Goal: Download file/media

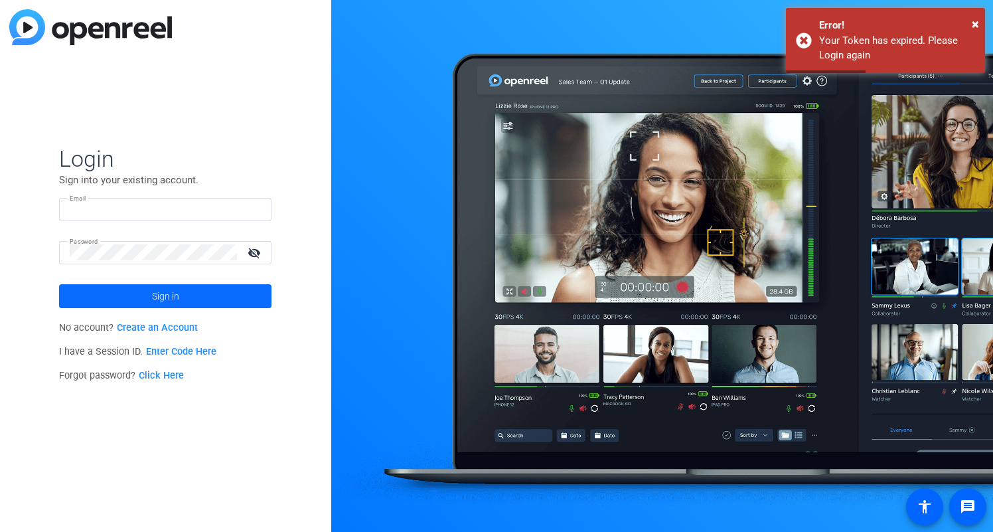
type input "[PERSON_NAME][EMAIL_ADDRESS][PERSON_NAME][DOMAIN_NAME]"
click at [253, 301] on span at bounding box center [165, 296] width 212 height 32
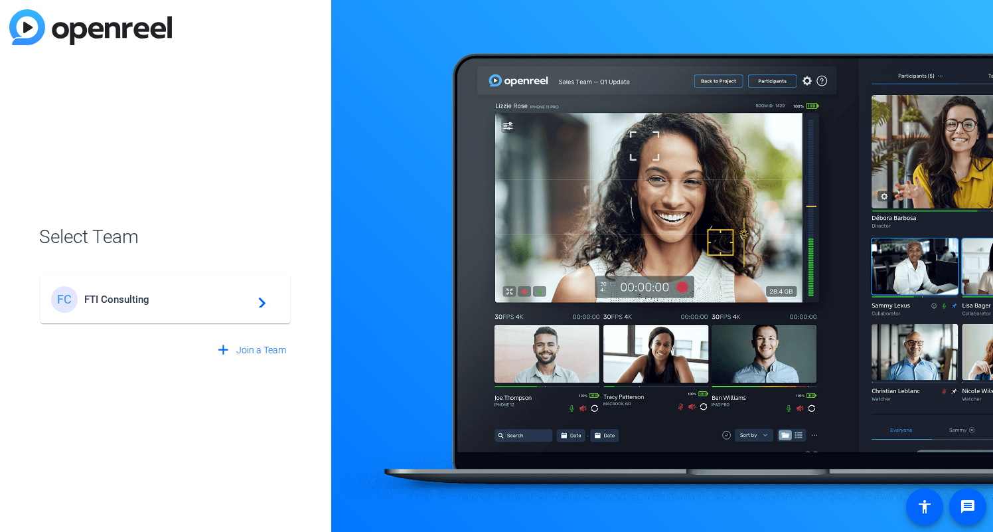
click at [146, 285] on mat-card-content "FC FTI Consulting navigate_next" at bounding box center [166, 300] width 250 height 48
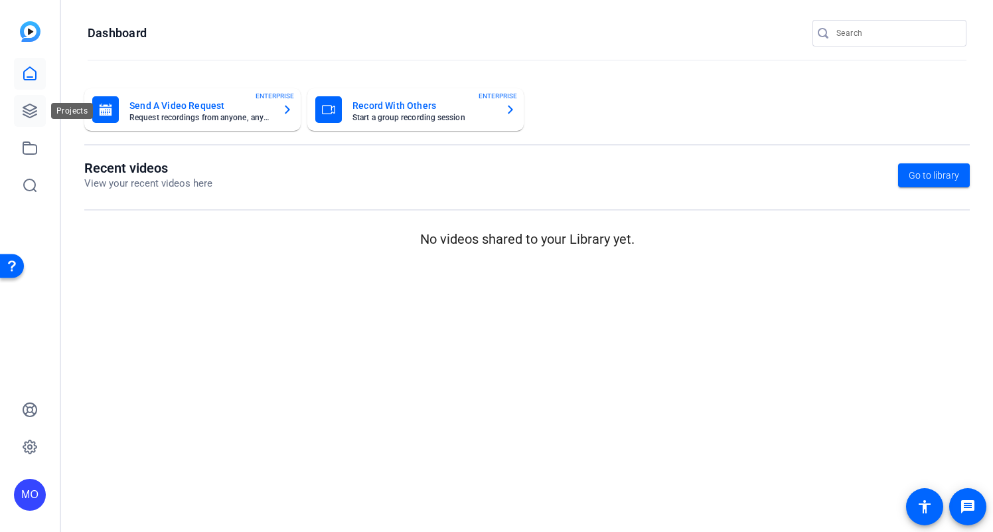
click at [25, 106] on icon at bounding box center [29, 110] width 13 height 13
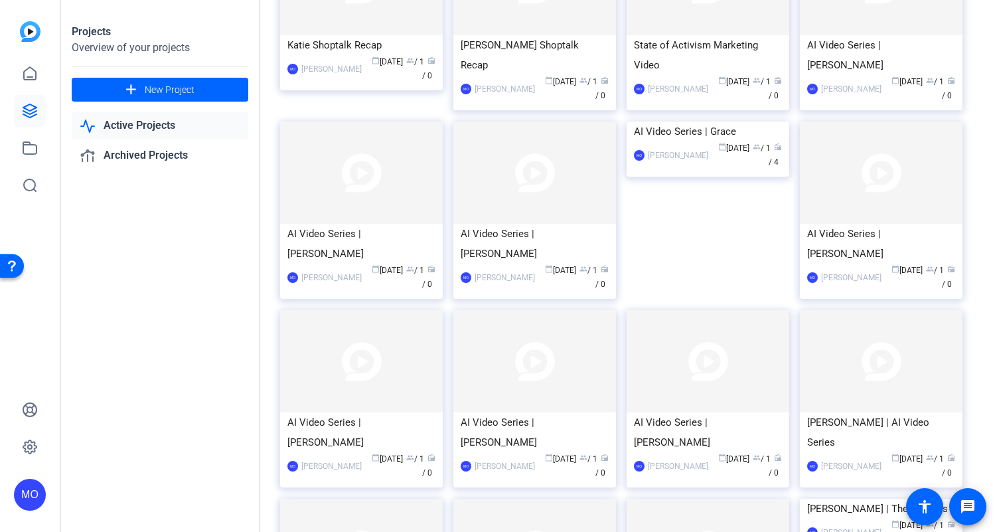
scroll to position [175, 0]
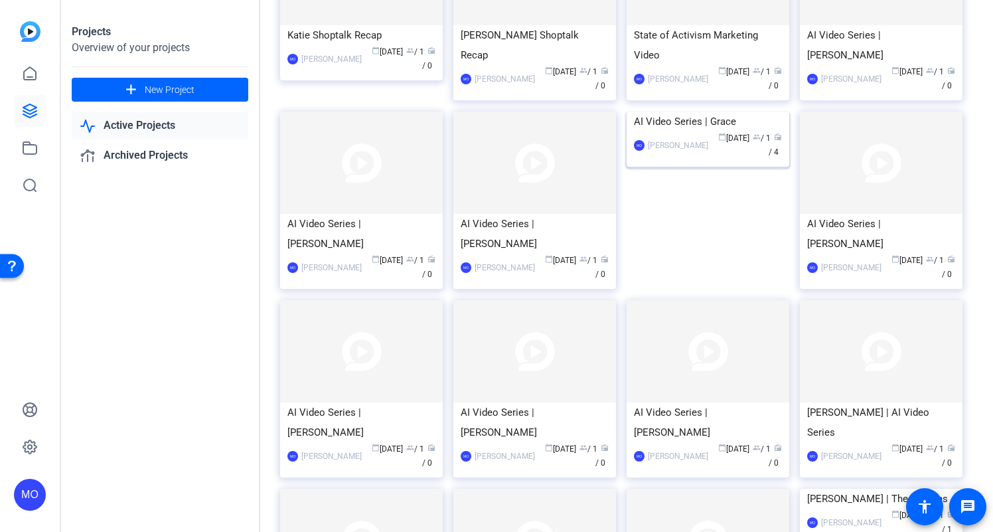
click at [695, 112] on img at bounding box center [708, 112] width 163 height 0
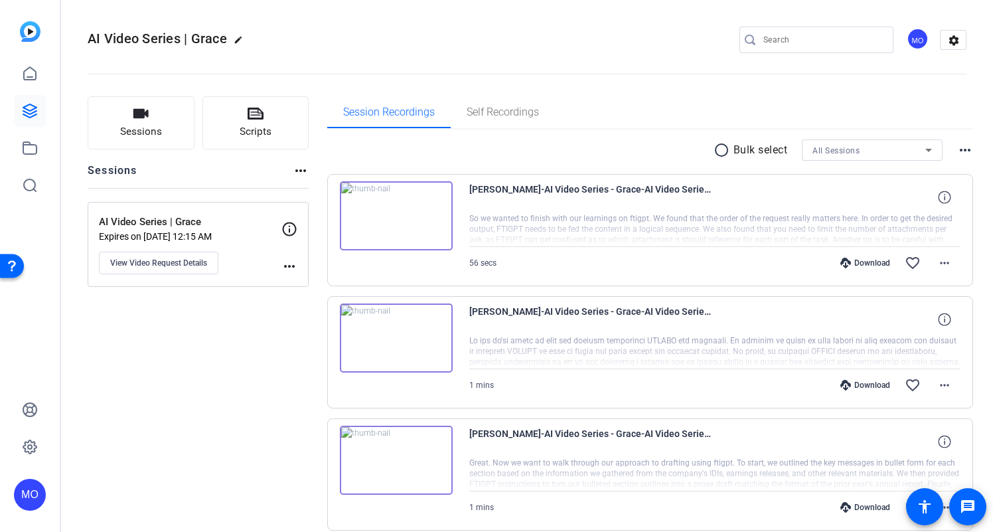
scroll to position [180, 0]
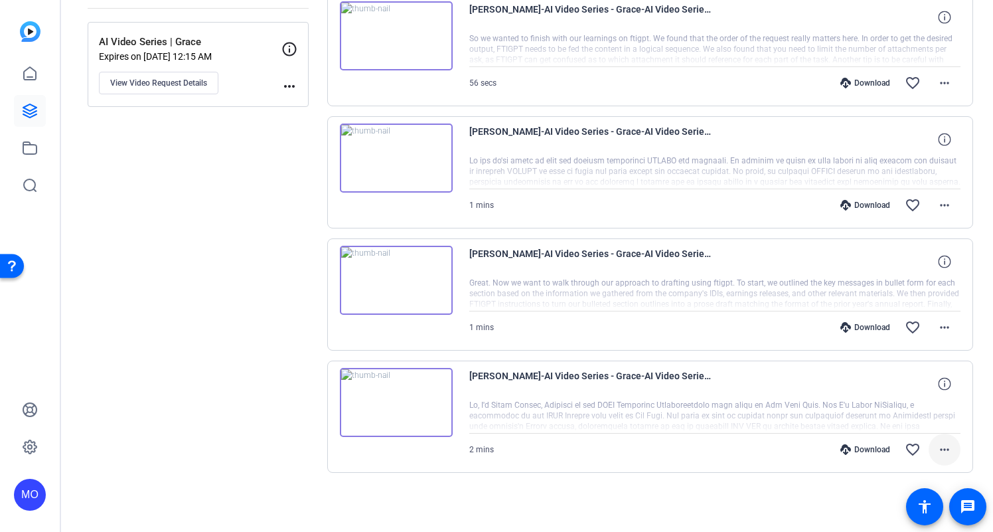
click at [952, 452] on mat-icon "more_horiz" at bounding box center [945, 450] width 16 height 16
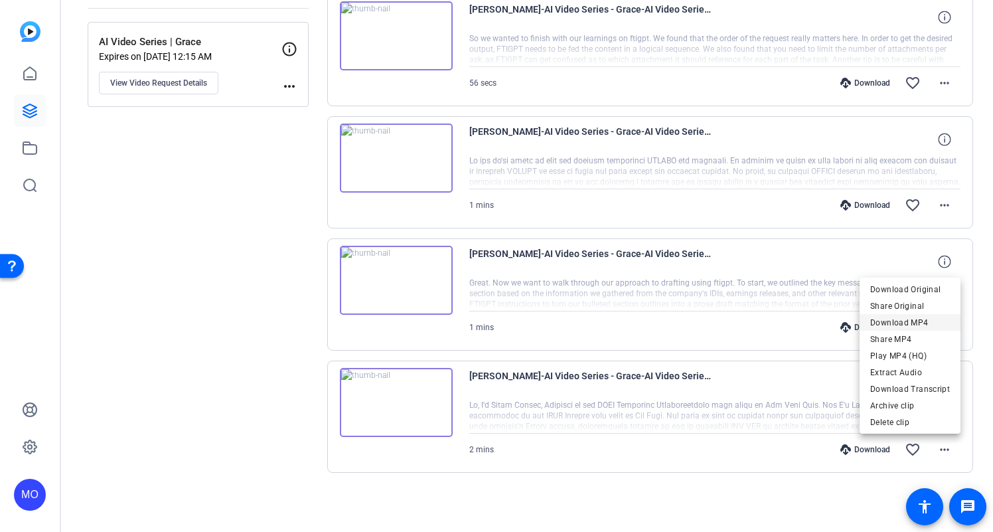
click at [918, 323] on span "Download MP4" at bounding box center [911, 323] width 80 height 16
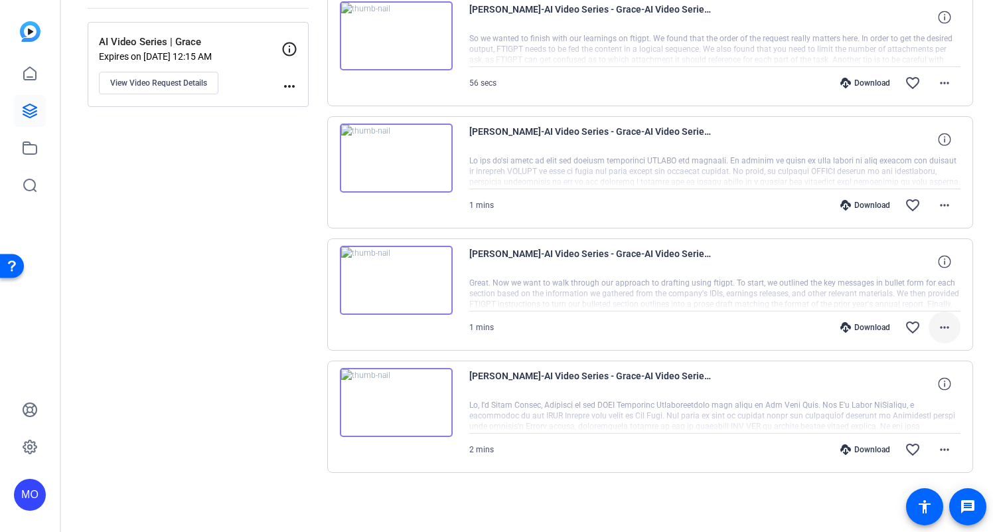
click at [938, 327] on mat-icon "more_horiz" at bounding box center [945, 327] width 16 height 16
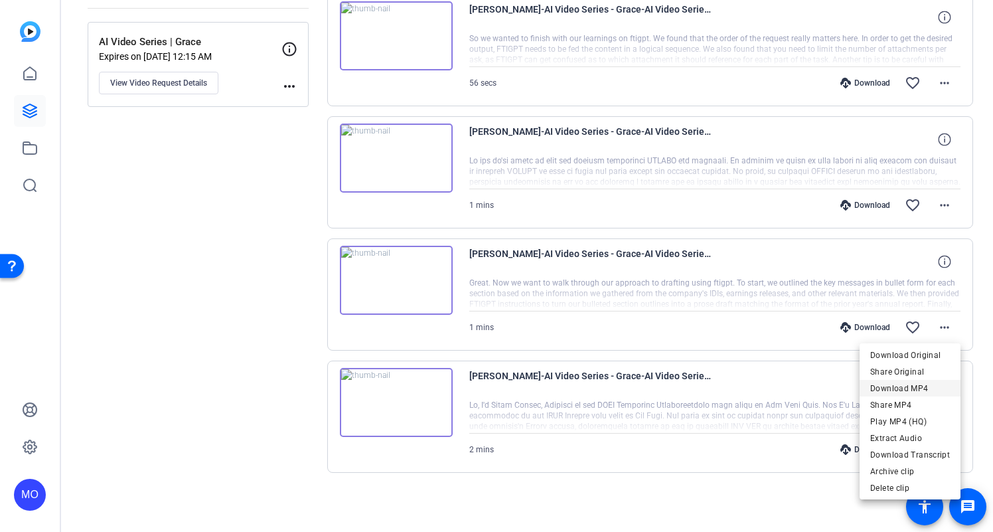
click at [903, 384] on span "Download MP4" at bounding box center [911, 389] width 80 height 16
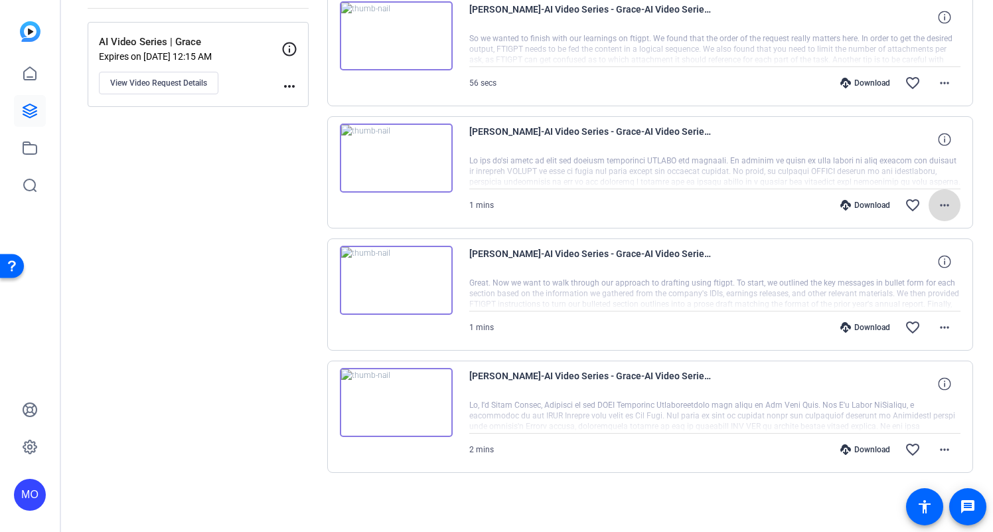
click at [951, 204] on mat-icon "more_horiz" at bounding box center [945, 205] width 16 height 16
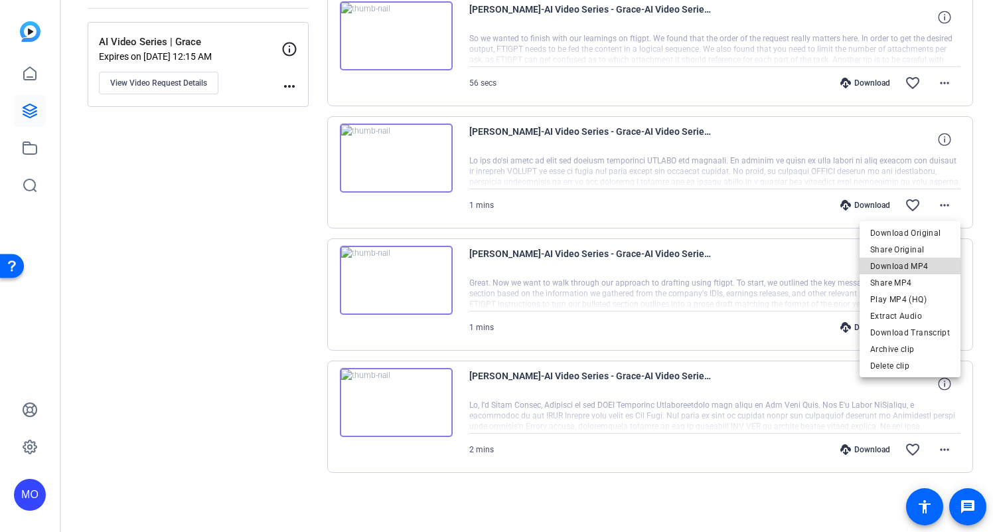
click at [915, 267] on span "Download MP4" at bounding box center [911, 266] width 80 height 16
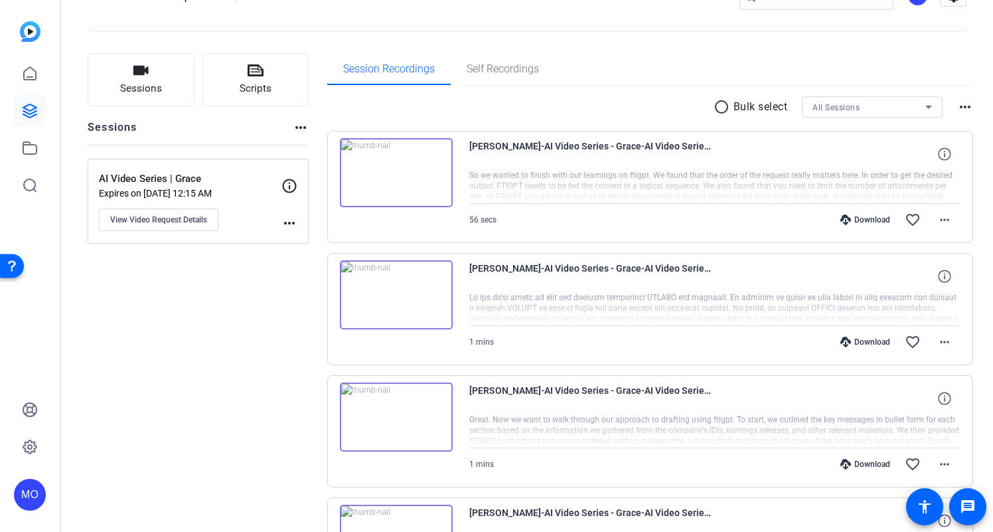
scroll to position [44, 0]
click at [952, 212] on mat-icon "more_horiz" at bounding box center [945, 219] width 16 height 16
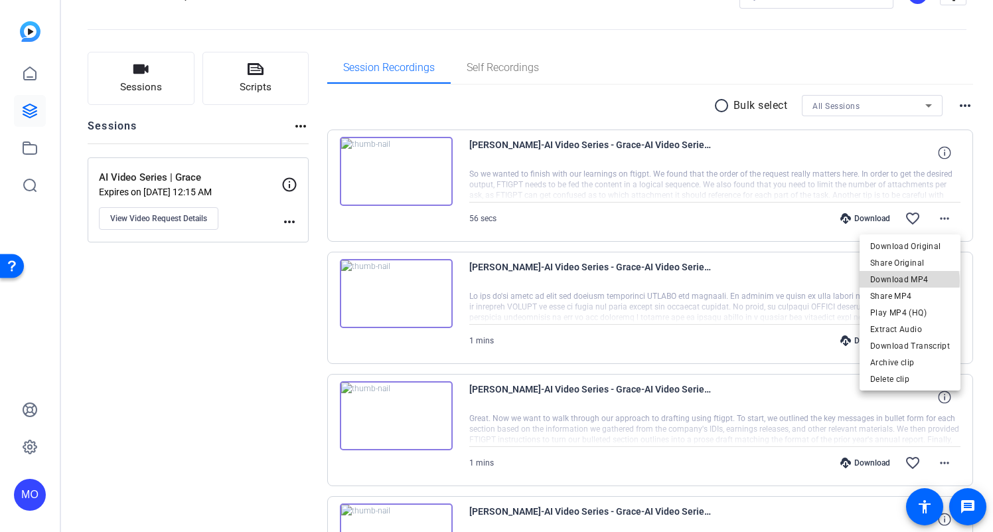
click at [909, 281] on span "Download MP4" at bounding box center [911, 280] width 80 height 16
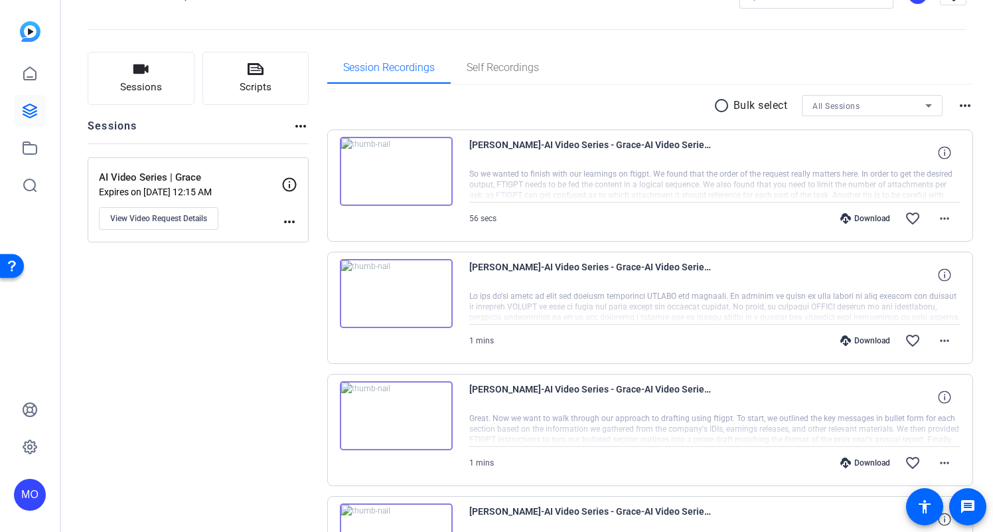
scroll to position [180, 0]
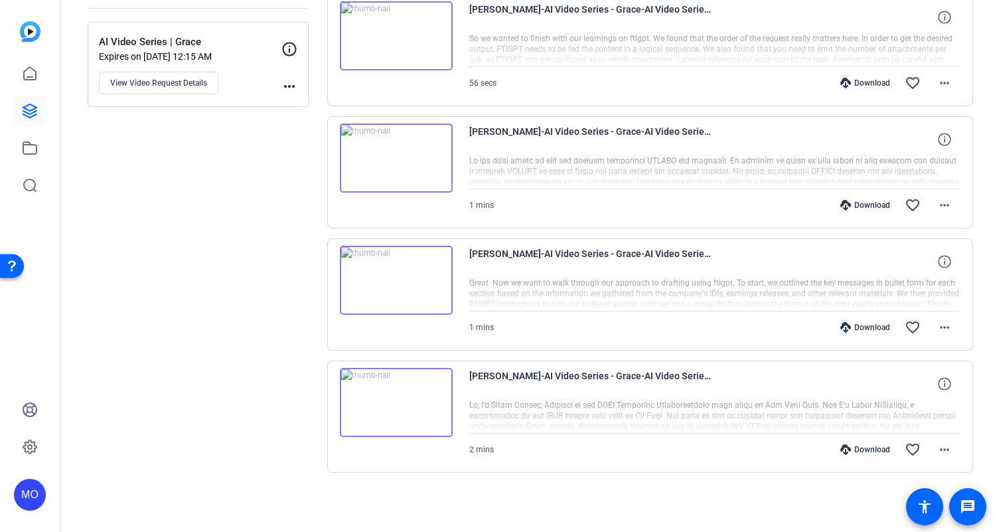
click at [409, 405] on img at bounding box center [396, 402] width 113 height 69
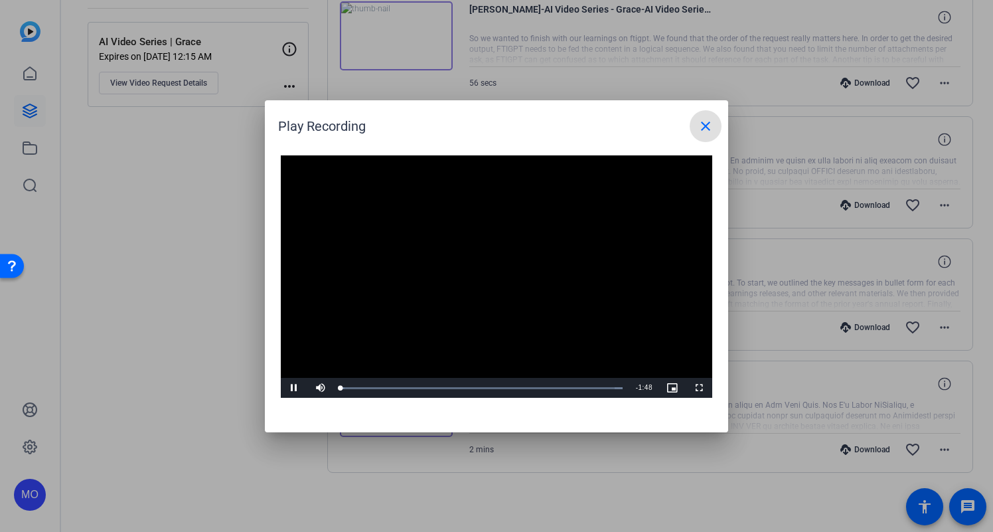
click at [469, 282] on video "Video Player" at bounding box center [497, 276] width 432 height 243
click at [292, 388] on span "Video Player" at bounding box center [294, 388] width 27 height 0
click at [528, 388] on div "Loaded : 100.00% 1:10 0:36" at bounding box center [482, 387] width 282 height 3
click at [576, 382] on div "Loaded : 100.00% 1:30 1:14" at bounding box center [482, 388] width 296 height 20
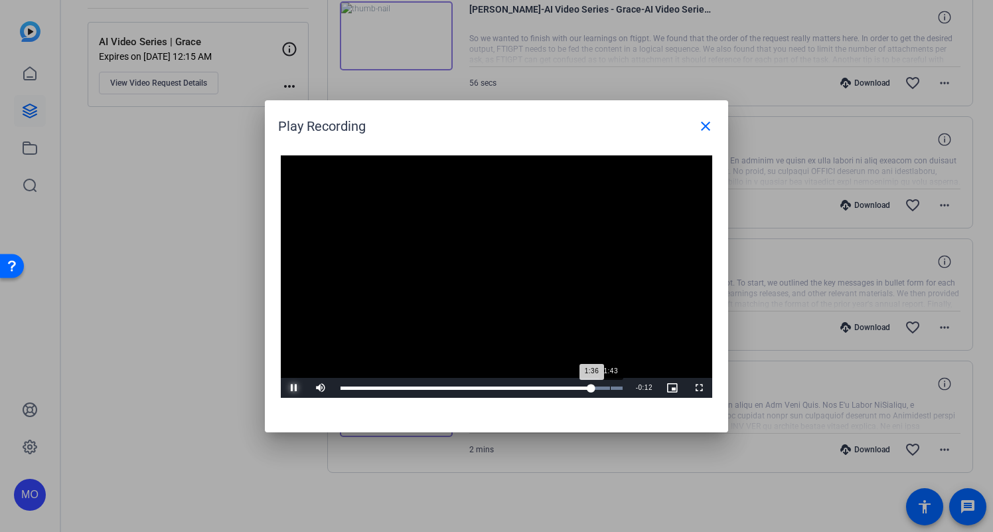
click at [610, 387] on div "Loaded : 100.00% 1:43 1:36" at bounding box center [482, 387] width 282 height 3
click at [712, 129] on mat-icon "close" at bounding box center [706, 126] width 16 height 16
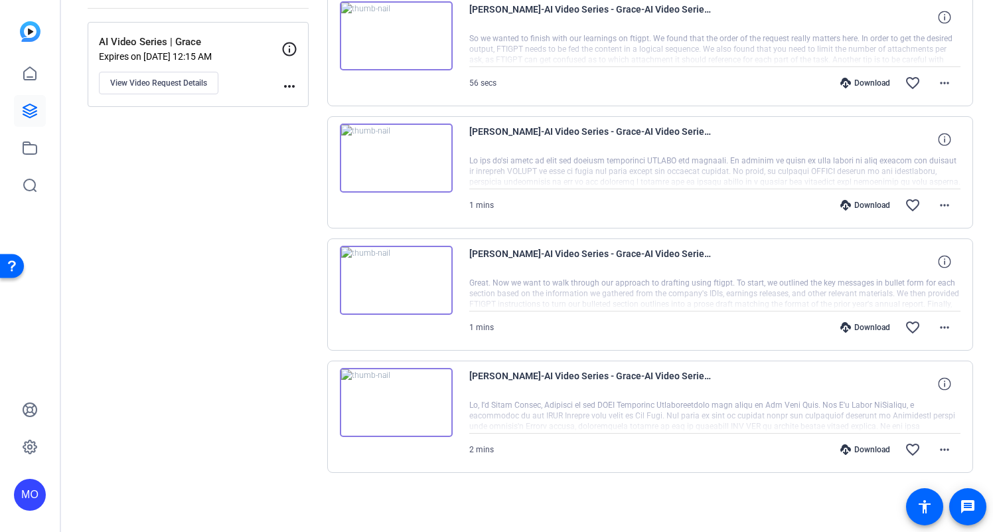
click at [410, 282] on img at bounding box center [396, 280] width 113 height 69
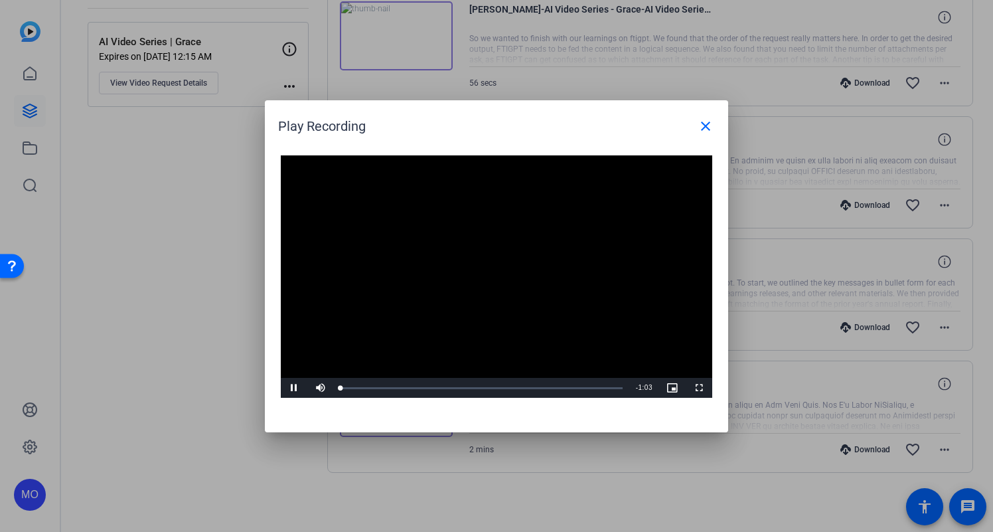
click at [481, 284] on video "Video Player" at bounding box center [497, 276] width 432 height 243
click at [299, 388] on span "Video Player" at bounding box center [294, 388] width 27 height 0
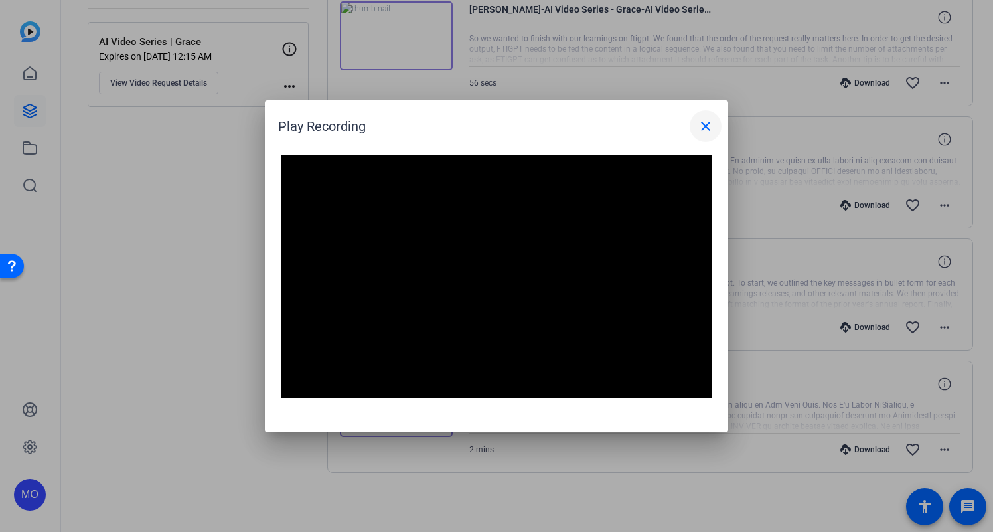
click at [707, 122] on mat-icon "close" at bounding box center [706, 126] width 16 height 16
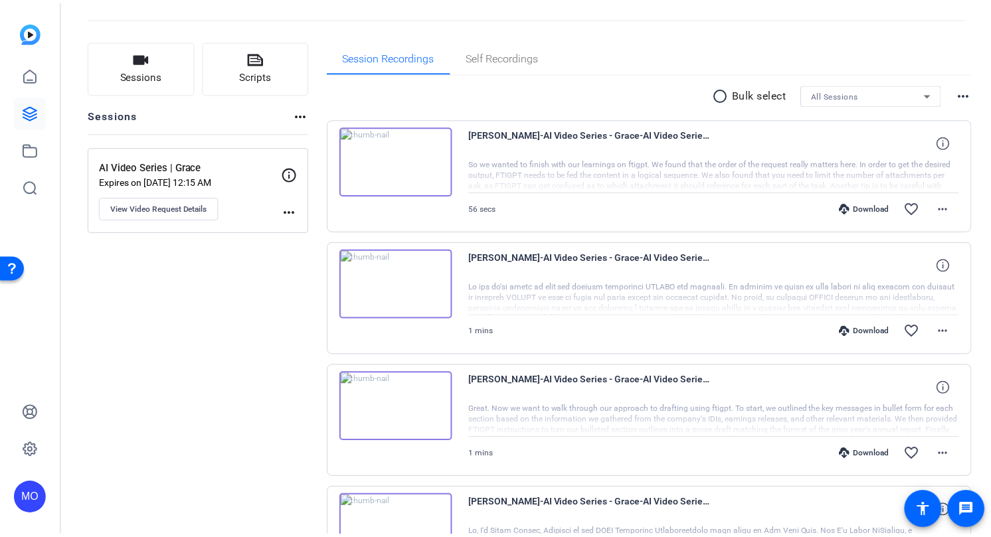
scroll to position [27, 0]
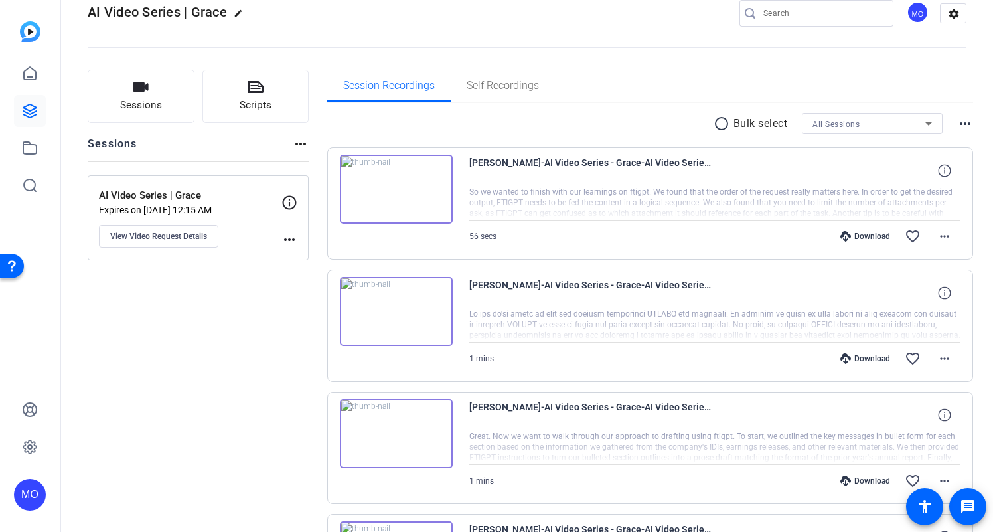
click at [378, 336] on img at bounding box center [396, 311] width 113 height 69
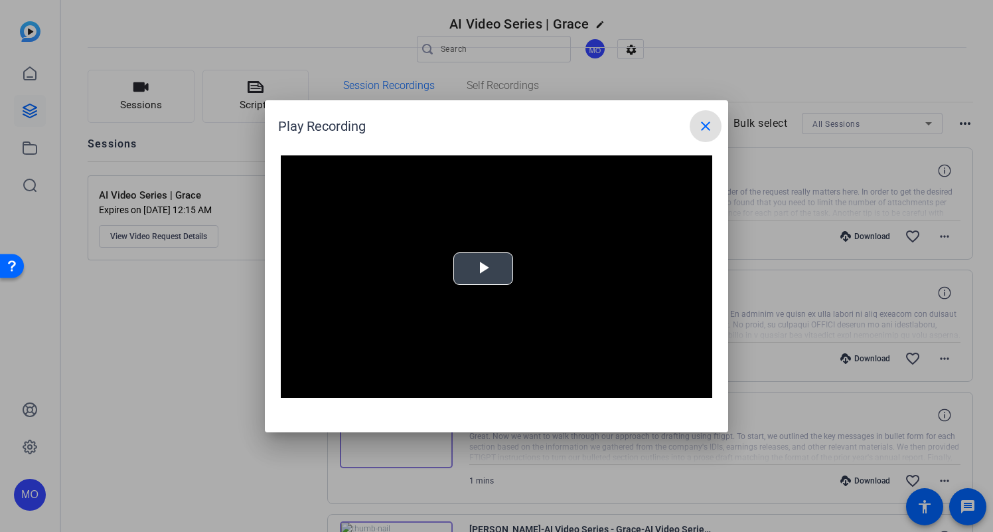
click at [483, 268] on span "Video Player" at bounding box center [483, 268] width 0 height 0
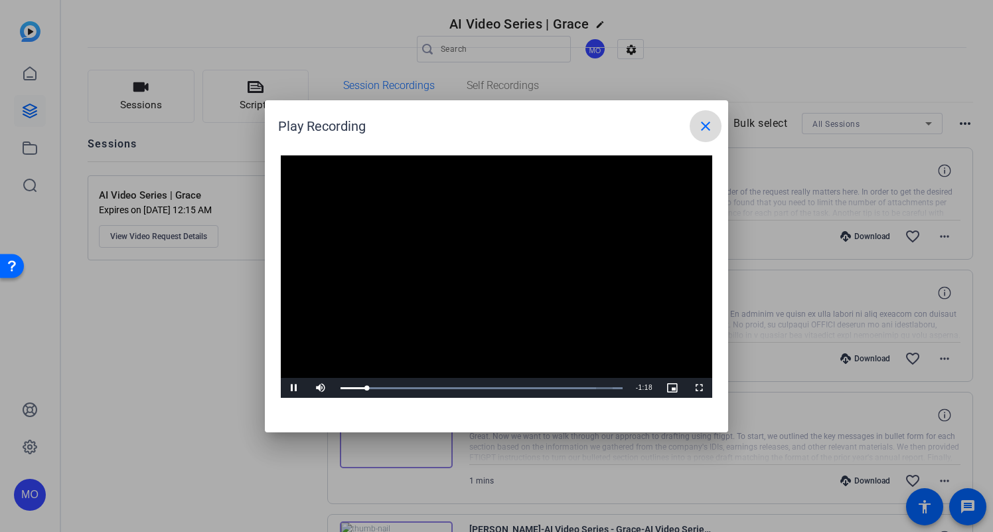
click at [699, 126] on mat-icon "close" at bounding box center [706, 126] width 16 height 16
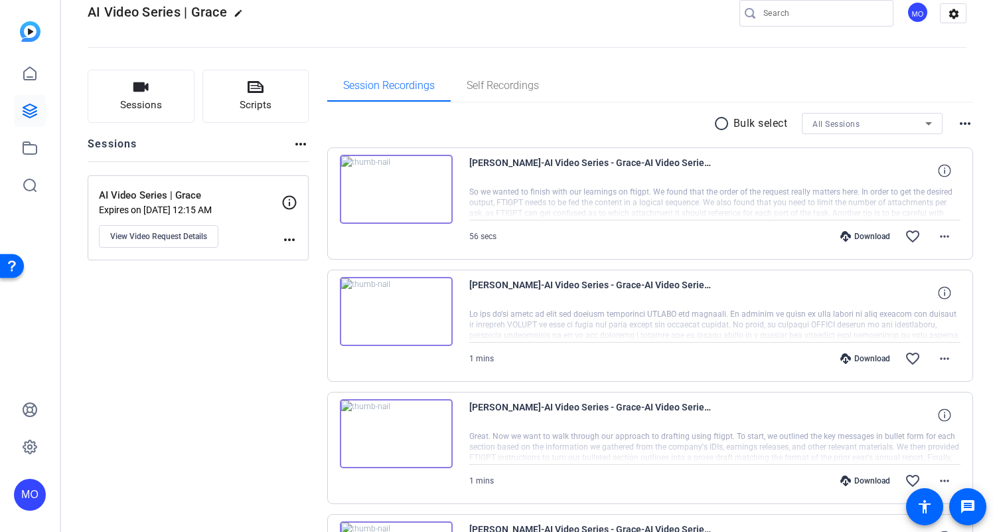
click at [414, 197] on img at bounding box center [396, 189] width 113 height 69
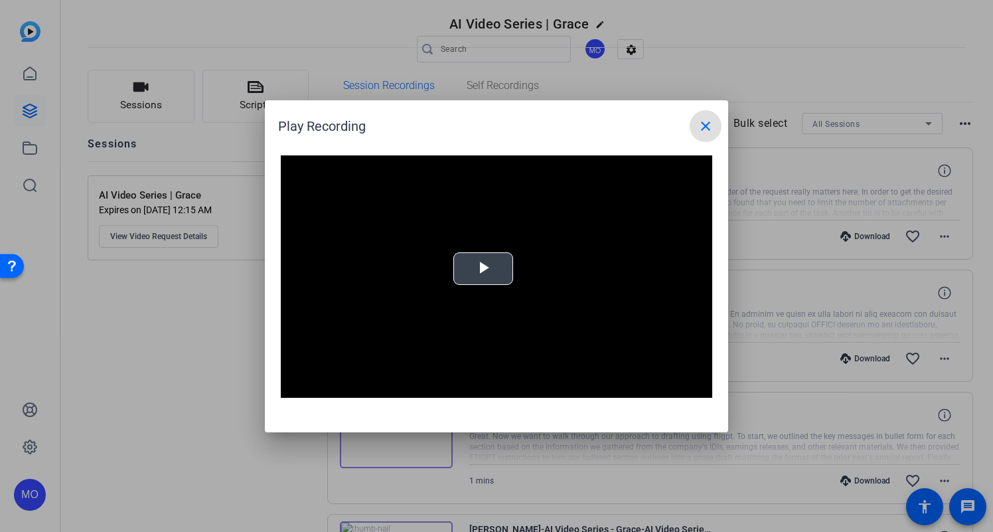
click at [507, 264] on video "Video Player" at bounding box center [497, 276] width 432 height 243
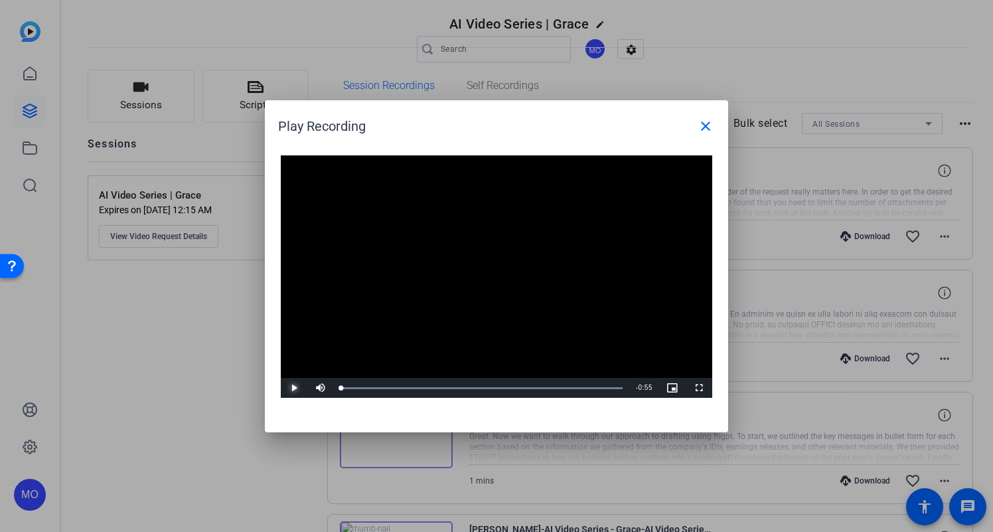
click at [286, 388] on span "Video Player" at bounding box center [294, 388] width 27 height 0
click at [396, 384] on div "Loaded : 100.00% 0:11 0:00" at bounding box center [482, 388] width 296 height 20
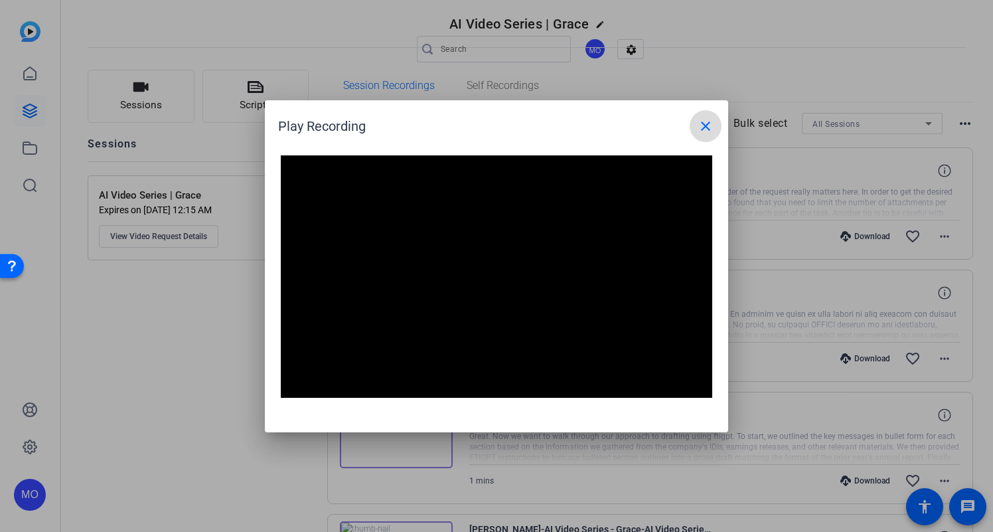
click at [712, 134] on span at bounding box center [706, 126] width 32 height 32
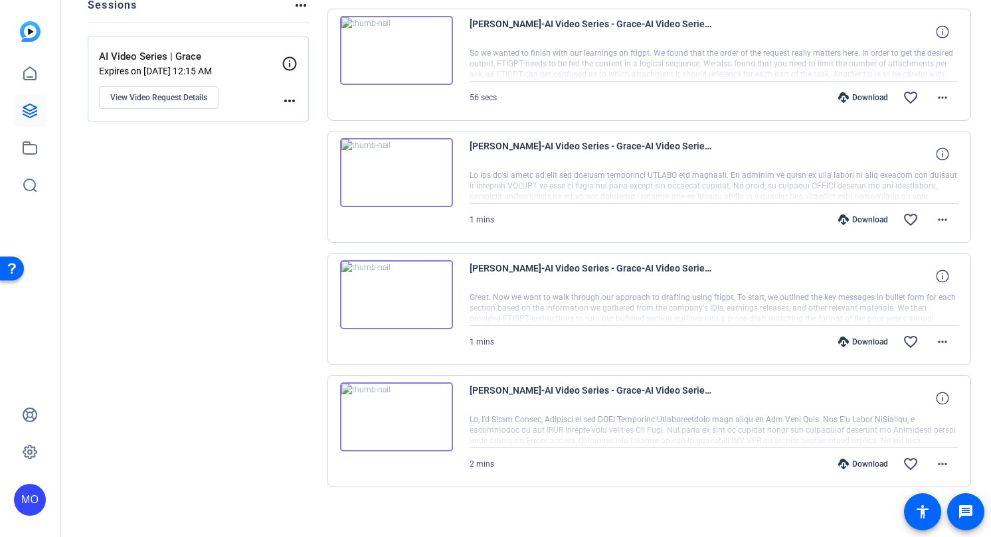
scroll to position [175, 0]
